Goal: Task Accomplishment & Management: Manage account settings

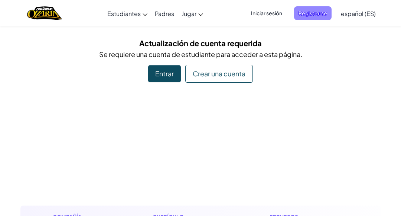
click at [312, 7] on span "Registrarse" at bounding box center [313, 13] width 38 height 14
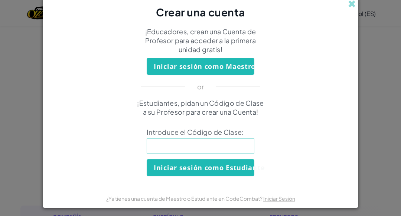
click at [217, 144] on input at bounding box center [201, 145] width 108 height 15
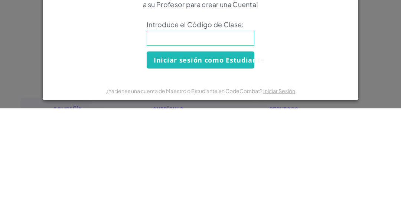
click at [389, 128] on div "Crear una cuenta ¡Educadores, crean una Cuenta de Profesor para acceder a la pr…" at bounding box center [200, 108] width 401 height 216
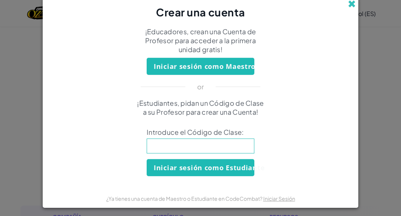
click at [352, 2] on span at bounding box center [352, 4] width 8 height 8
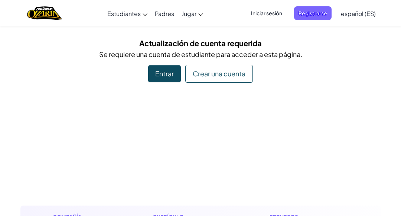
click at [283, 14] on span "Iniciar sesión" at bounding box center [267, 13] width 40 height 14
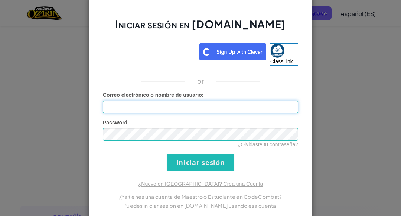
click at [245, 104] on input "Correo electrónico o nombre de usuario :" at bounding box center [201, 106] width 196 height 13
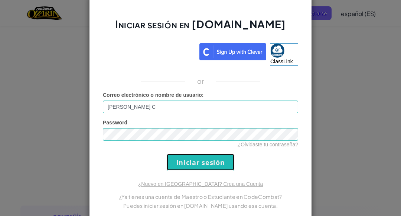
click at [215, 167] on input "Iniciar sesión" at bounding box center [201, 162] width 68 height 17
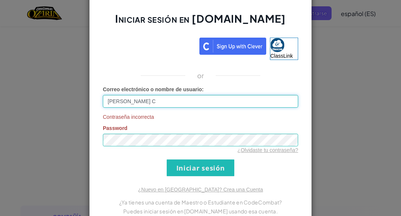
click at [213, 100] on input "[PERSON_NAME] C" at bounding box center [201, 101] width 196 height 13
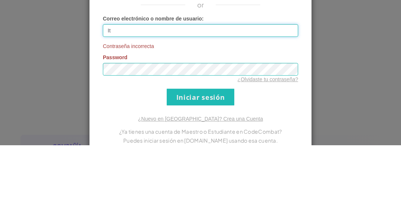
type input "I"
type input "[EMAIL_ADDRESS][DOMAIN_NAME]"
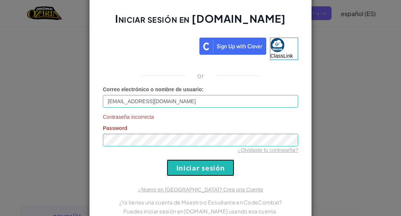
click at [206, 175] on input "Iniciar sesión" at bounding box center [201, 167] width 68 height 17
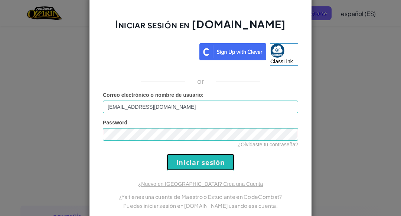
click at [223, 161] on input "Iniciar sesión" at bounding box center [201, 162] width 68 height 17
